Goal: Check status: Check status

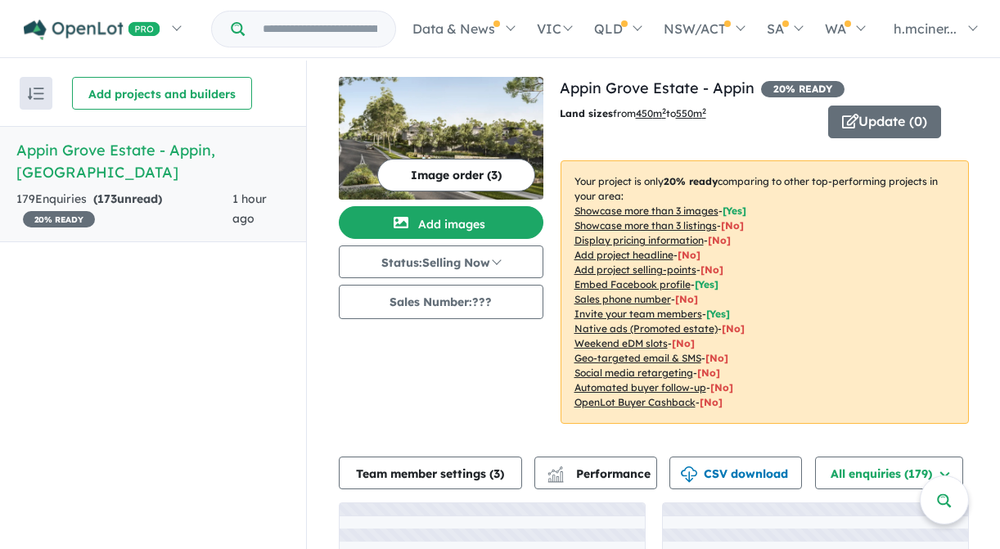
click at [116, 150] on h5 "Appin Grove Estate - [GEOGRAPHIC_DATA] , [GEOGRAPHIC_DATA]" at bounding box center [152, 161] width 273 height 44
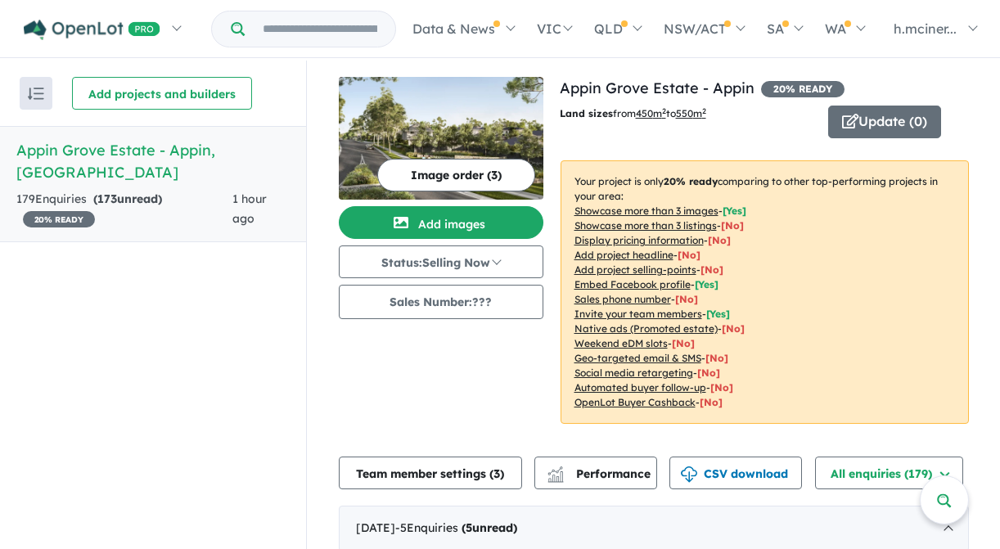
click at [192, 155] on h5 "Appin Grove Estate - [GEOGRAPHIC_DATA] , [GEOGRAPHIC_DATA]" at bounding box center [152, 161] width 273 height 44
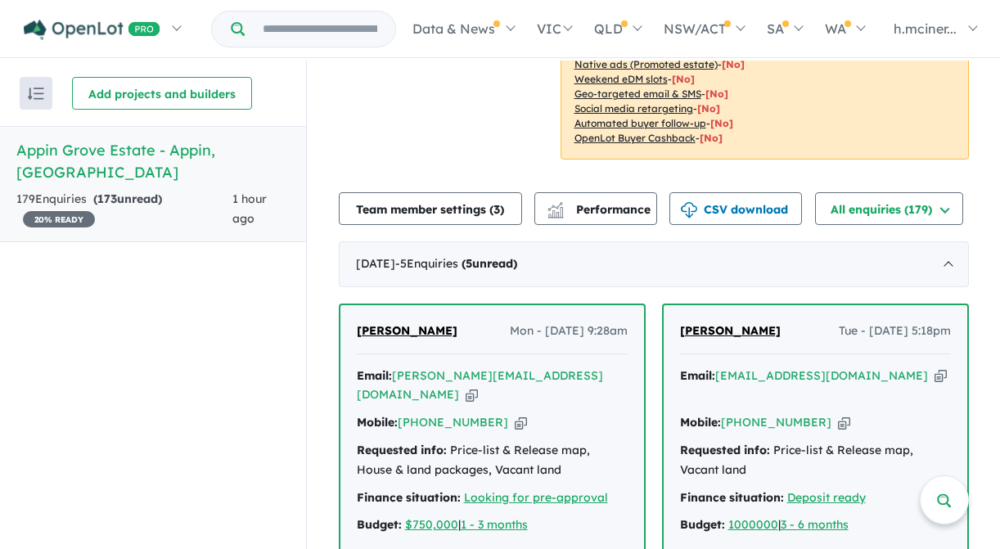
scroll to position [314, 0]
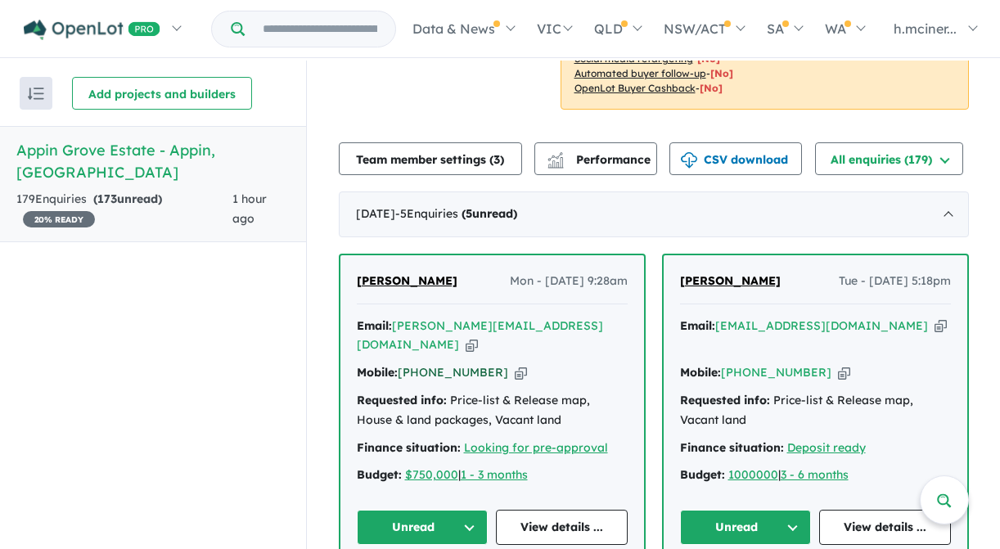
drag, startPoint x: 484, startPoint y: 354, endPoint x: 417, endPoint y: 355, distance: 67.1
click at [417, 363] on div "Mobile: [PHONE_NUMBER] Copied!" at bounding box center [492, 373] width 271 height 20
copy link "422 149 737"
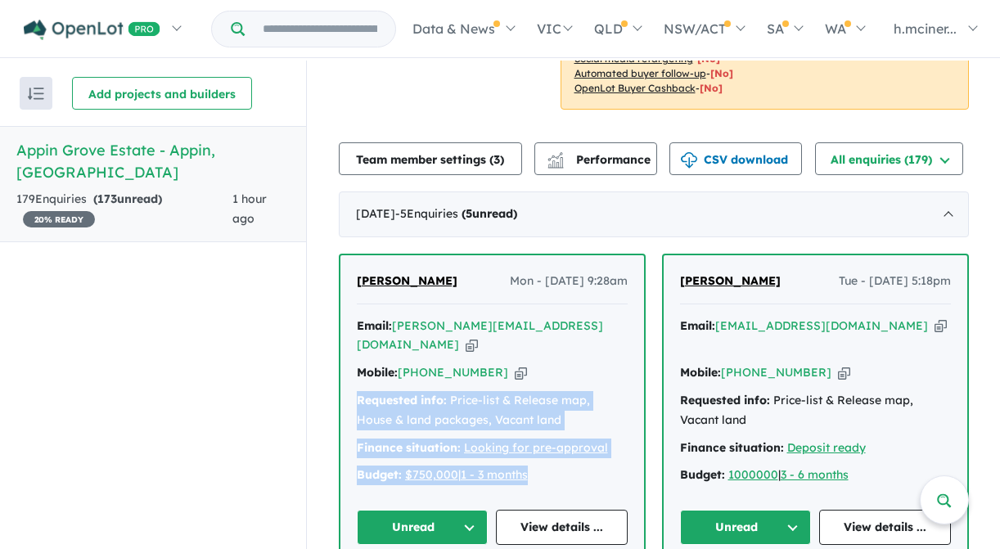
drag, startPoint x: 550, startPoint y: 462, endPoint x: 358, endPoint y: 387, distance: 206.2
click at [350, 385] on div "[PERSON_NAME] Mon - [DATE] 9:28am Email: [PERSON_NAME][EMAIL_ADDRESS][DOMAIN_NA…" at bounding box center [492, 408] width 304 height 306
copy div "Requested info: Price-list & Release map, House & land packages, Vacant land Fi…"
